Goal: Check status

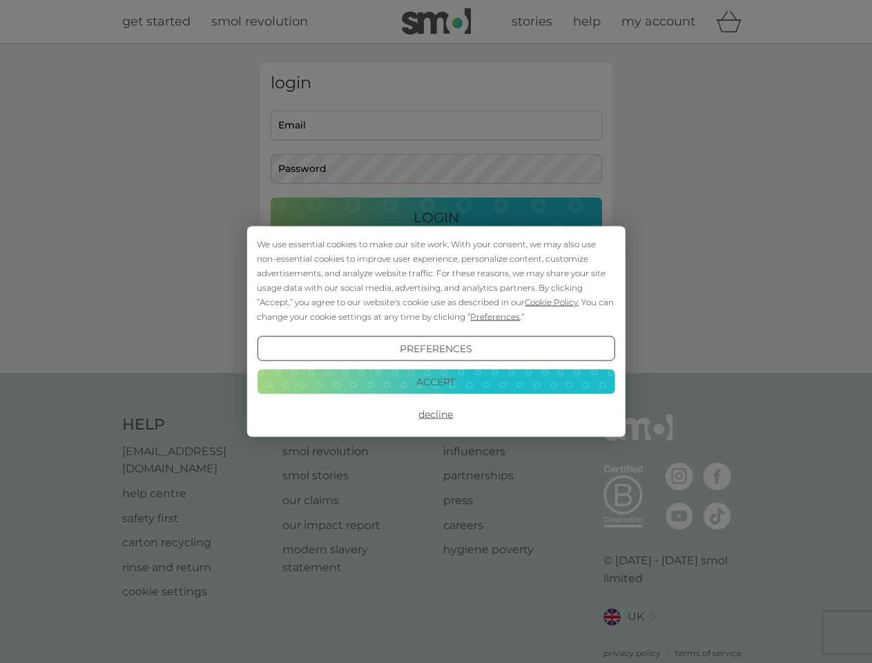
click at [551, 302] on span "Cookie Policy" at bounding box center [550, 302] width 53 height 10
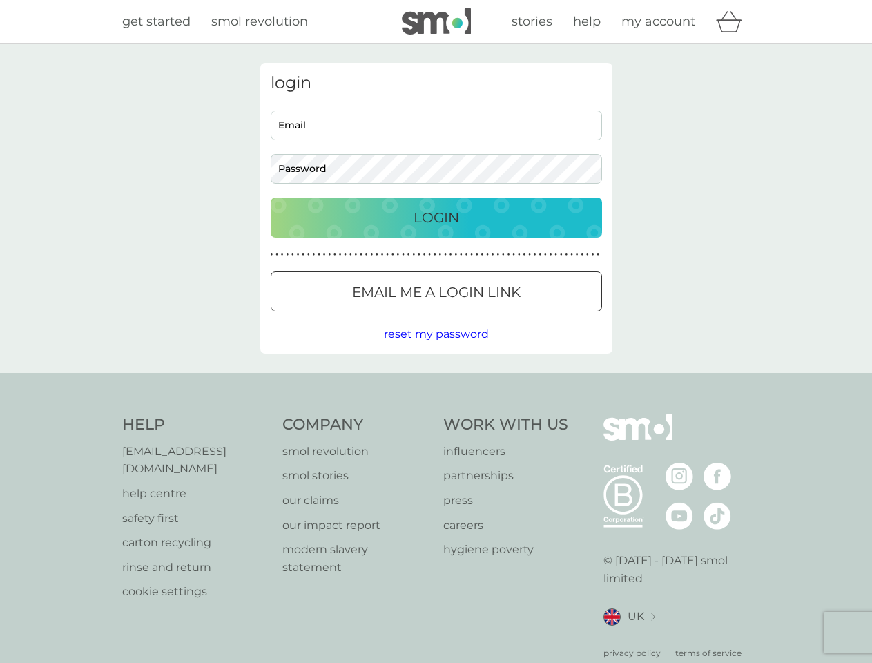
click at [493, 316] on div "login Email Password Login ● ● ● ● ● ● ● ● ● ● ● ● ● ● ● ● ● ● ● ● ● ● ● ● ● ● …" at bounding box center [436, 208] width 352 height 291
click at [435, 349] on div "login Email Password Login ● ● ● ● ● ● ● ● ● ● ● ● ● ● ● ● ● ● ● ● ● ● ● ● ● ● …" at bounding box center [436, 208] width 352 height 291
click at [435, 414] on div "Help [EMAIL_ADDRESS][DOMAIN_NAME] help centre safety first carton recycling rin…" at bounding box center [436, 536] width 628 height 245
click at [435, 381] on div "Help [EMAIL_ADDRESS][DOMAIN_NAME] help centre safety first carton recycling rin…" at bounding box center [436, 537] width 872 height 328
